Goal: Transaction & Acquisition: Purchase product/service

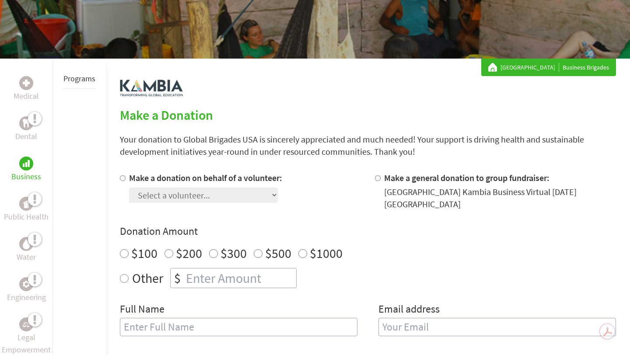
scroll to position [111, 0]
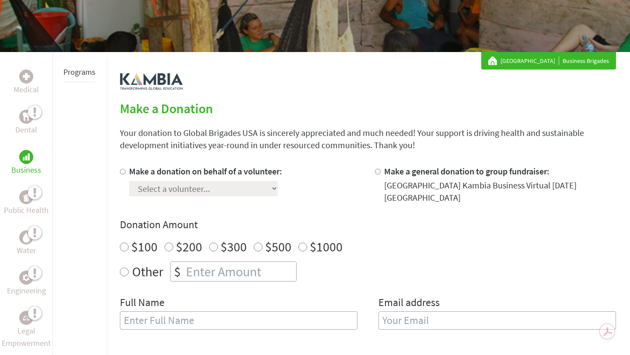
click at [395, 179] on div "[GEOGRAPHIC_DATA] Kambia Business Virtual [DATE] [GEOGRAPHIC_DATA]" at bounding box center [500, 191] width 232 height 24
click at [365, 174] on div "Make a donation on behalf of a volunteer: Select a volunteer... [PERSON_NAME] […" at bounding box center [368, 184] width 496 height 38
click at [200, 173] on label "Make a donation on behalf of a volunteer:" at bounding box center [205, 171] width 153 height 11
click at [126, 173] on input "Make a donation on behalf of a volunteer:" at bounding box center [123, 172] width 6 height 6
radio input "true"
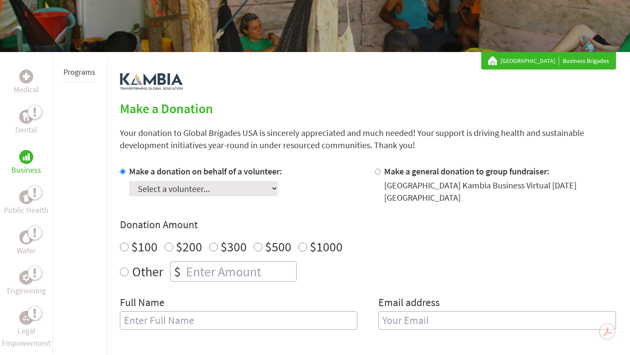
click at [234, 195] on select "Select a volunteer... [PERSON_NAME] [PERSON_NAME] [PERSON_NAME] [PERSON_NAME]" at bounding box center [203, 188] width 149 height 15
select select "3649D1FD-8F7A-11F0-9E6E-42010A400005"
click at [129, 181] on select "Select a volunteer... [PERSON_NAME] [PERSON_NAME] [PERSON_NAME] [PERSON_NAME]" at bounding box center [203, 188] width 149 height 15
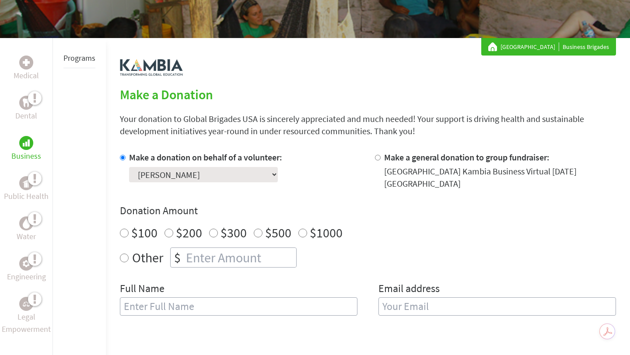
radio input "true"
click at [195, 250] on input "number" at bounding box center [240, 257] width 112 height 19
type input "125"
click at [335, 246] on div "Donation Amount $100 $200 $300 $500 $1000 Other $ 125" at bounding box center [368, 236] width 496 height 64
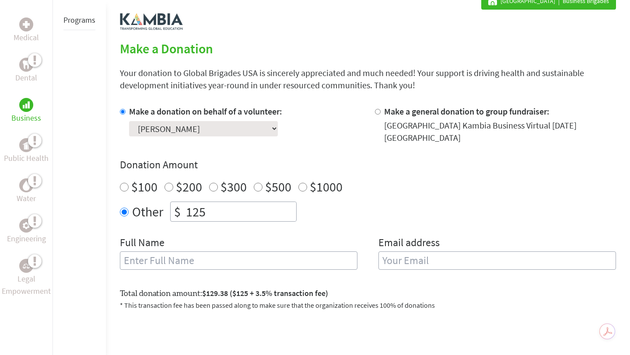
scroll to position [174, 0]
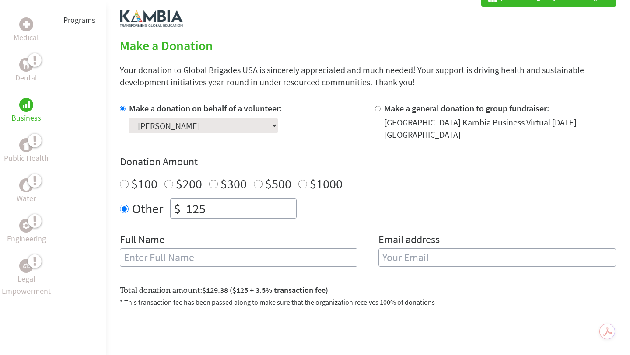
click at [290, 256] on input "text" at bounding box center [238, 257] width 237 height 18
type input "[PERSON_NAME]"
type input "[EMAIL_ADDRESS][DOMAIN_NAME]"
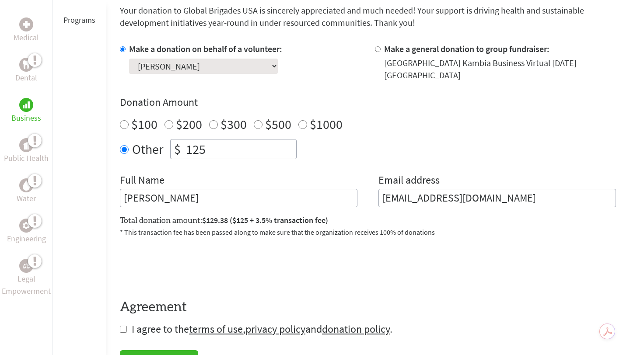
scroll to position [313, 0]
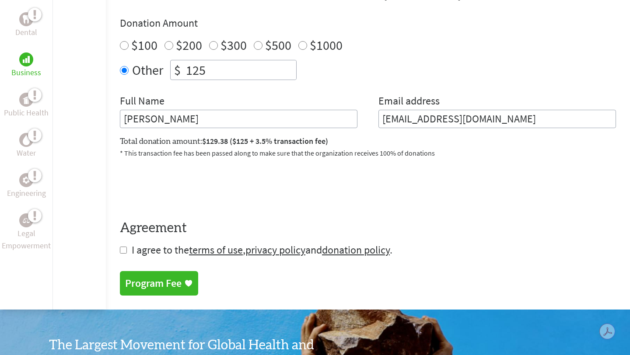
click at [128, 251] on form "Make a donation on behalf of a volunteer: Select a volunteer... [PERSON_NAME] $" at bounding box center [368, 110] width 496 height 293
click at [124, 251] on input "checkbox" at bounding box center [123, 250] width 7 height 7
checkbox input "true"
click at [149, 280] on div "Program Fee" at bounding box center [153, 284] width 56 height 14
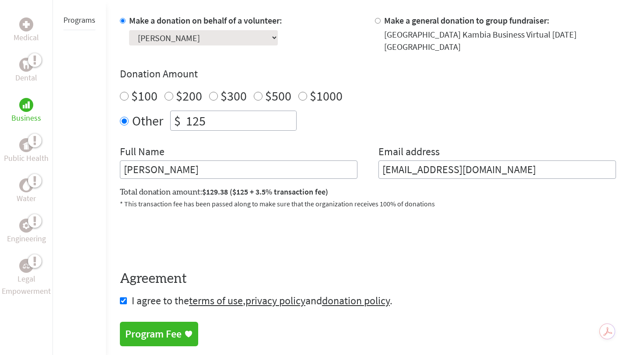
scroll to position [288, 0]
